Goal: Information Seeking & Learning: Learn about a topic

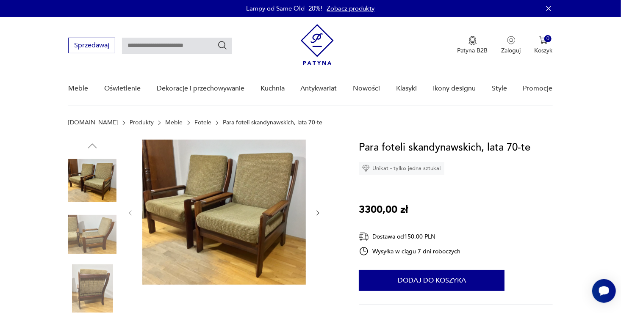
click at [194, 122] on link "Fotele" at bounding box center [202, 122] width 17 height 7
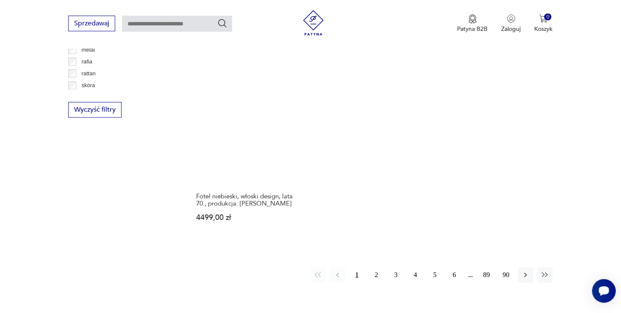
scroll to position [1283, 0]
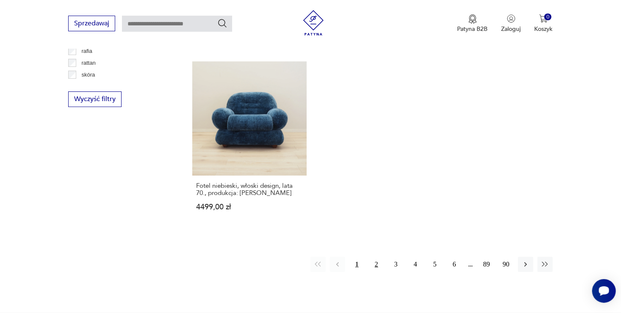
click at [378, 257] on button "2" at bounding box center [376, 264] width 15 height 15
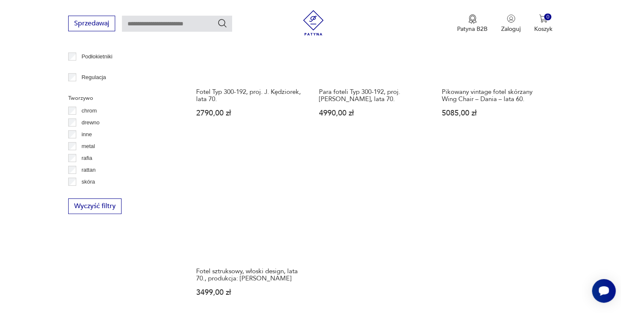
scroll to position [1283, 0]
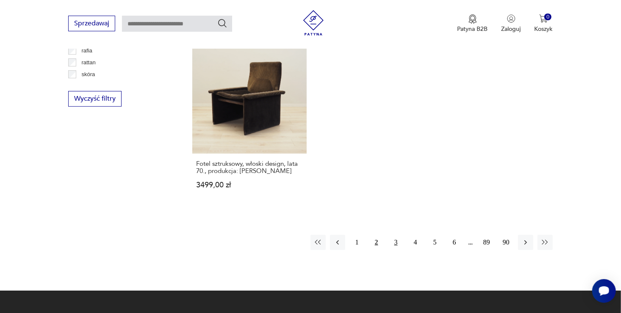
click at [396, 235] on button "3" at bounding box center [395, 242] width 15 height 15
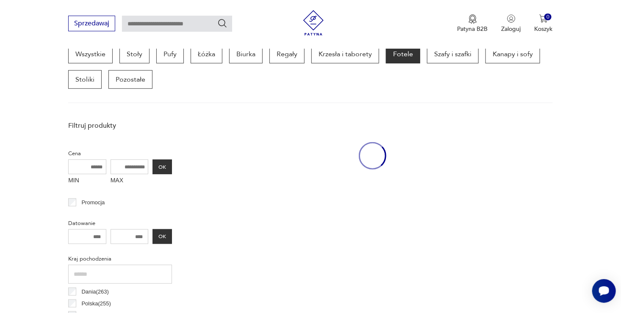
scroll to position [224, 0]
